Goal: Task Accomplishment & Management: Manage account settings

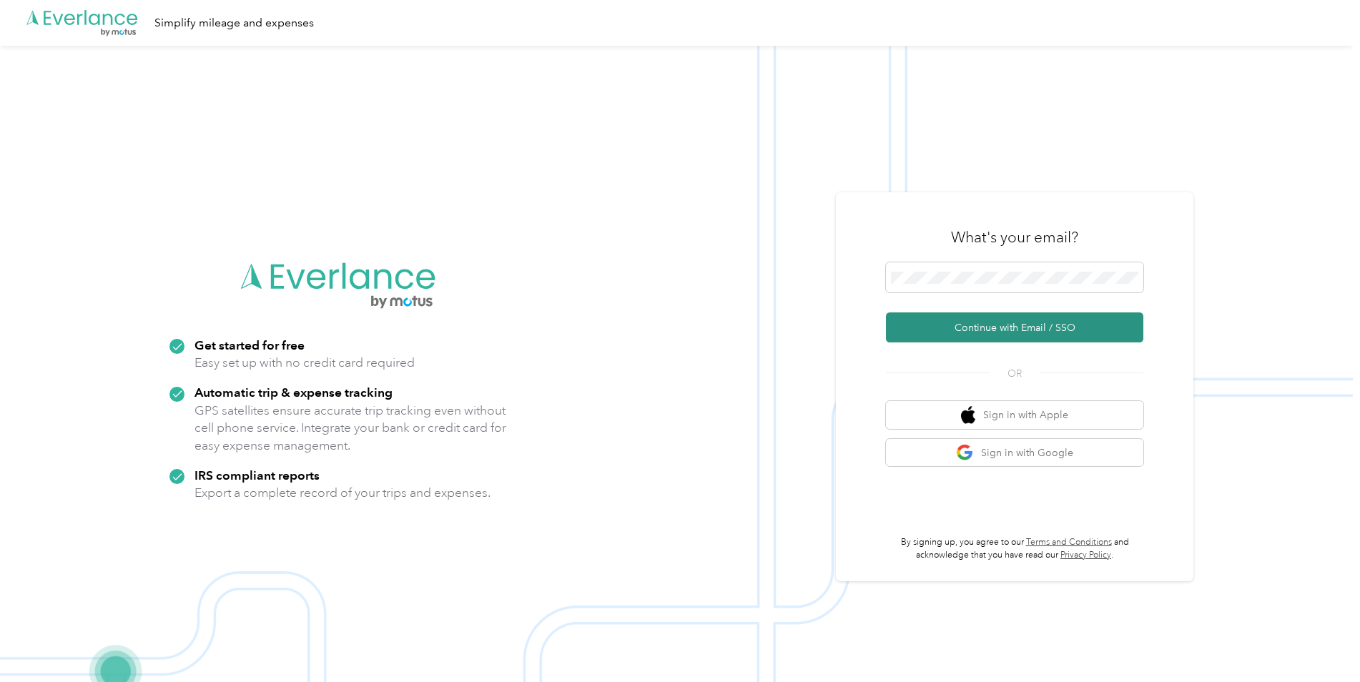
click at [1017, 336] on button "Continue with Email / SSO" at bounding box center [1014, 327] width 257 height 30
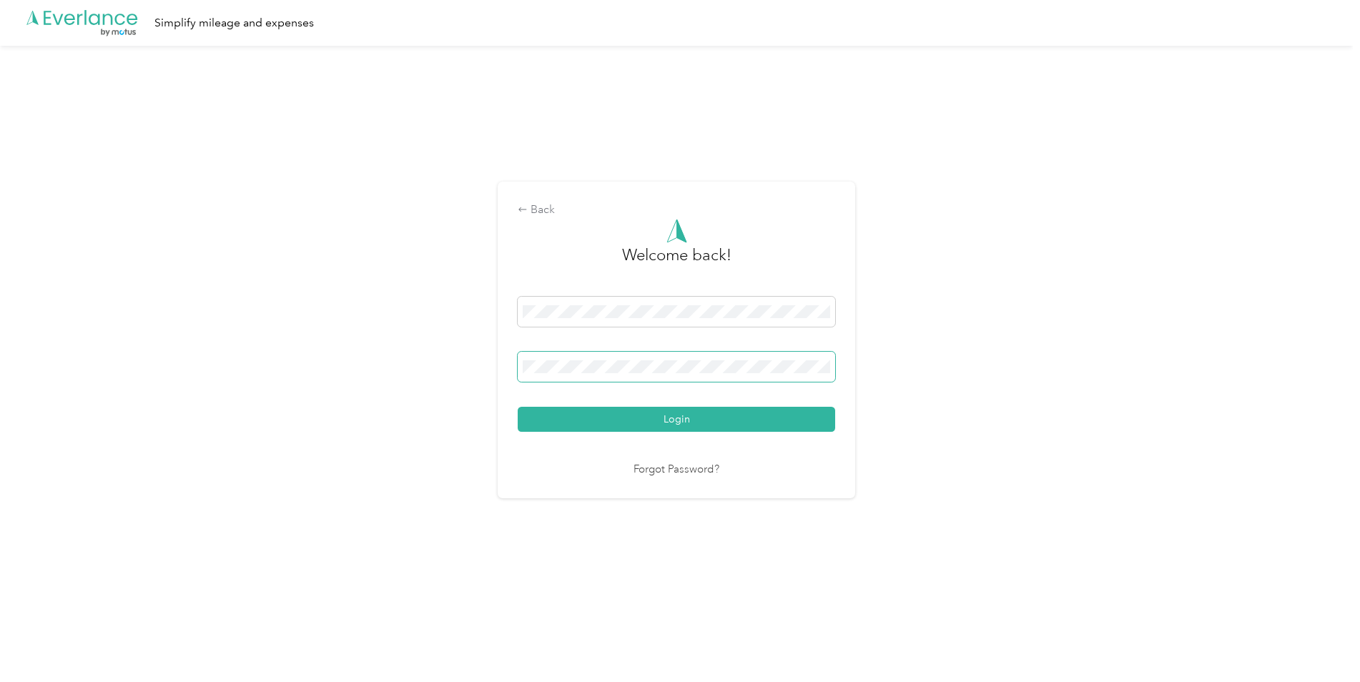
click at [585, 382] on span at bounding box center [676, 367] width 317 height 30
click at [585, 375] on span at bounding box center [676, 367] width 317 height 30
click at [685, 375] on span at bounding box center [676, 367] width 317 height 30
click at [737, 416] on button "Login" at bounding box center [676, 419] width 317 height 25
